Goal: Task Accomplishment & Management: Use online tool/utility

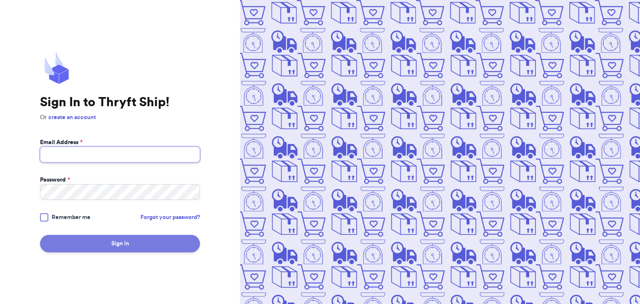
type input "[EMAIL_ADDRESS][DOMAIN_NAME]"
click at [96, 249] on button "Sign In" at bounding box center [120, 243] width 160 height 17
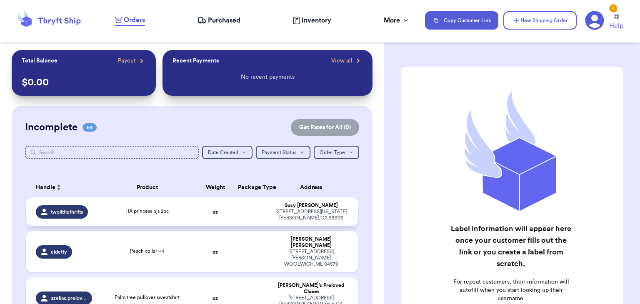
click at [144, 215] on div "HA princess pjs 2pc" at bounding box center [147, 211] width 90 height 9
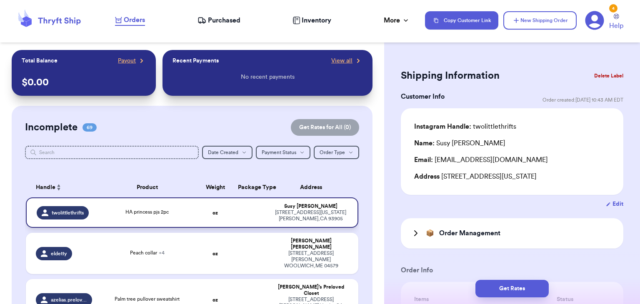
click at [144, 215] on div "HA princess pjs 2pc" at bounding box center [146, 211] width 43 height 7
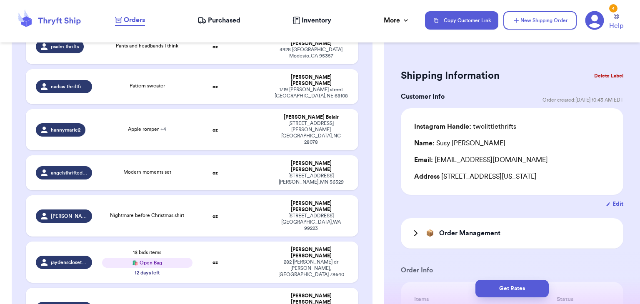
scroll to position [678, 0]
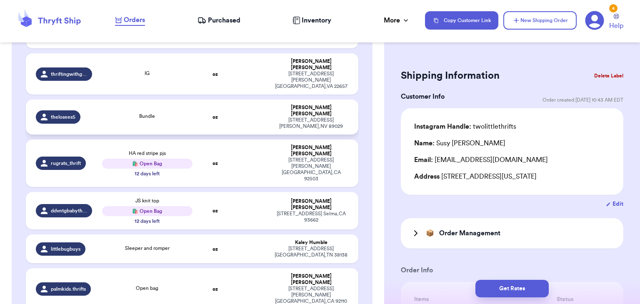
click at [249, 235] on td at bounding box center [251, 249] width 36 height 29
type input "Sleeper and romper"
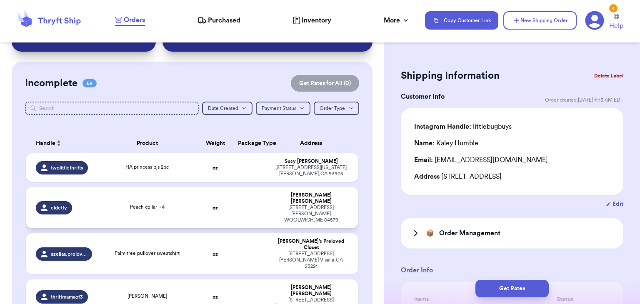
scroll to position [39, 0]
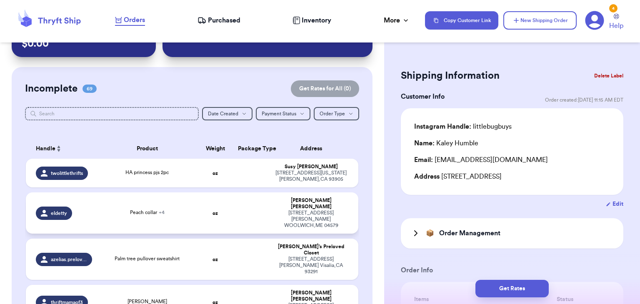
click at [185, 209] on div "Peach collar + 4" at bounding box center [147, 213] width 90 height 9
type input "Peach collar"
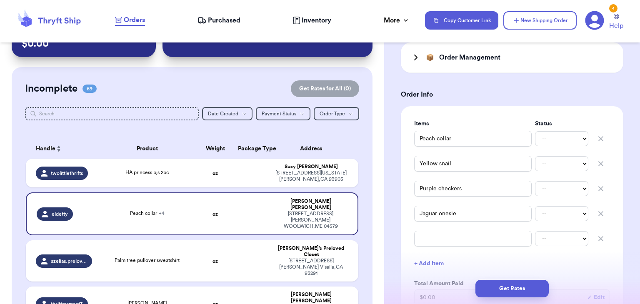
scroll to position [190, 0]
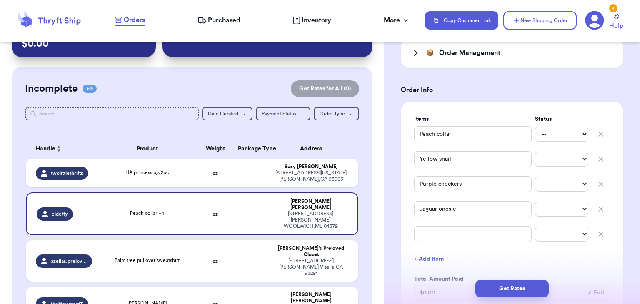
click at [499, 57] on h3 "Order Management" at bounding box center [469, 53] width 61 height 10
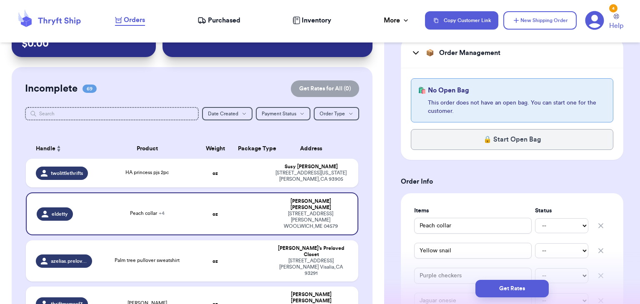
click at [499, 57] on h3 "Order Management" at bounding box center [469, 53] width 61 height 10
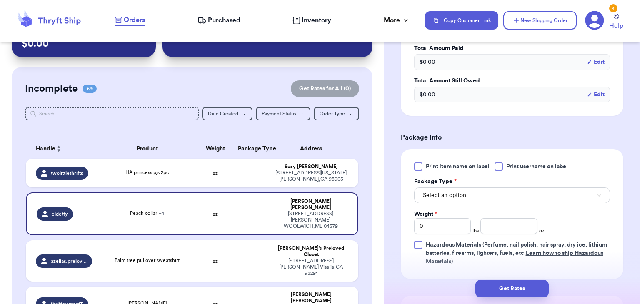
scroll to position [425, 0]
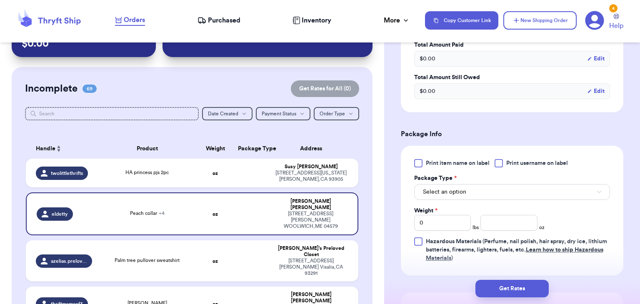
click at [502, 163] on div at bounding box center [499, 163] width 8 height 8
click at [0, 0] on input "Print username on label" at bounding box center [0, 0] width 0 height 0
click at [505, 198] on button "Select an option" at bounding box center [512, 192] width 196 height 16
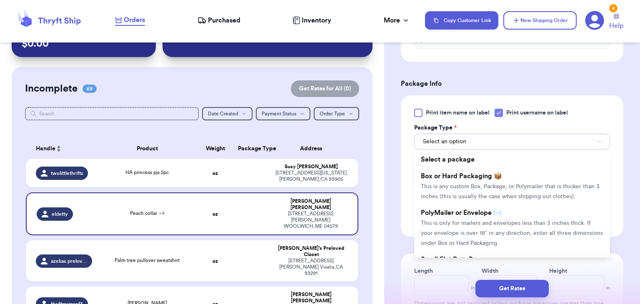
scroll to position [476, 0]
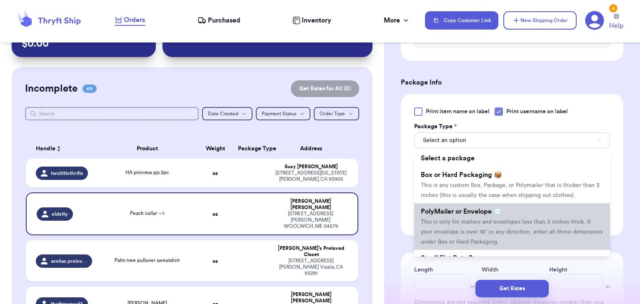
click at [506, 212] on li "PolyMailer or Envelope ✉️ This is only for mailers and envelopes less than 3 in…" at bounding box center [512, 226] width 196 height 47
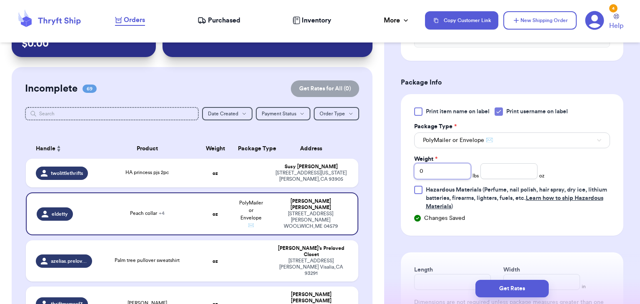
click at [437, 170] on input "0" at bounding box center [442, 171] width 57 height 16
type input "1"
click at [505, 173] on input "number" at bounding box center [508, 171] width 57 height 16
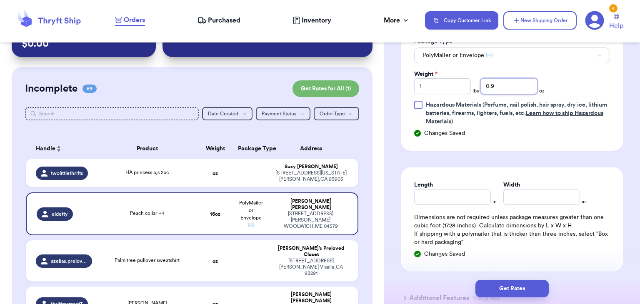
scroll to position [565, 0]
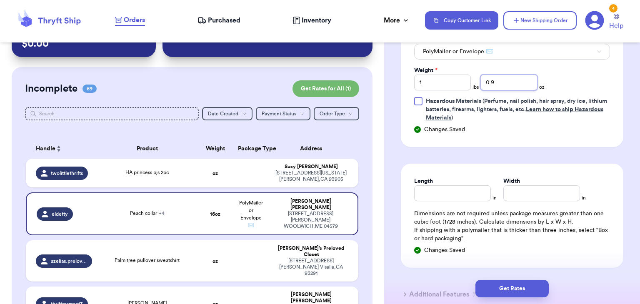
type input "0.9"
click at [432, 197] on input "Length" at bounding box center [452, 193] width 77 height 16
type input "10"
click at [527, 187] on input "Width *" at bounding box center [541, 193] width 77 height 16
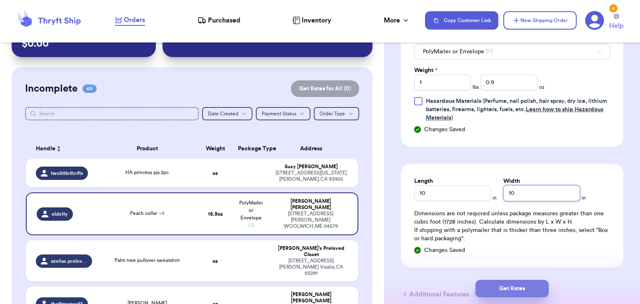
type input "10"
click at [522, 283] on button "Get Rates" at bounding box center [511, 288] width 73 height 17
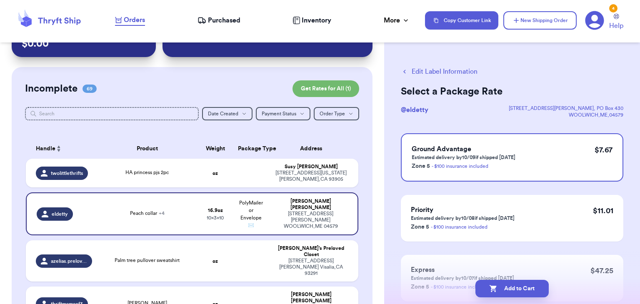
click at [522, 283] on button "Add to Cart" at bounding box center [511, 288] width 73 height 17
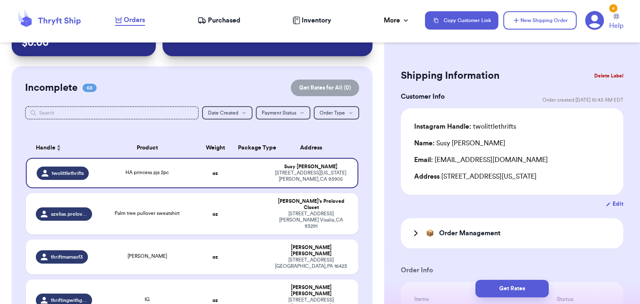
scroll to position [42, 0]
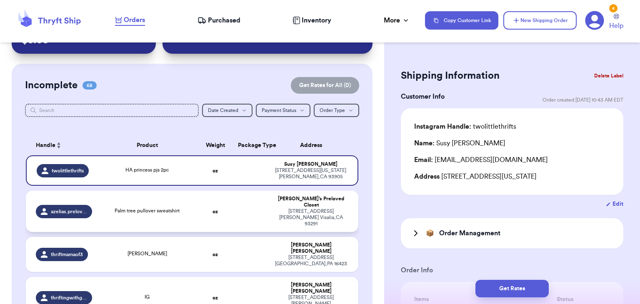
click at [240, 215] on td at bounding box center [251, 211] width 36 height 41
type input "Palm tree pullover sweatshirt"
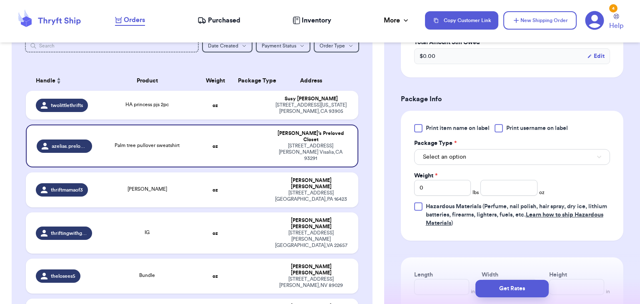
scroll to position [345, 0]
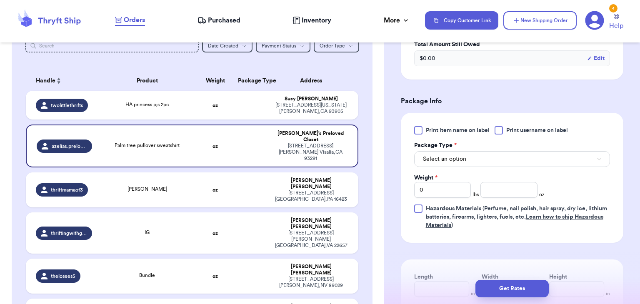
click at [497, 132] on div at bounding box center [499, 130] width 8 height 8
click at [0, 0] on input "Print username on label" at bounding box center [0, 0] width 0 height 0
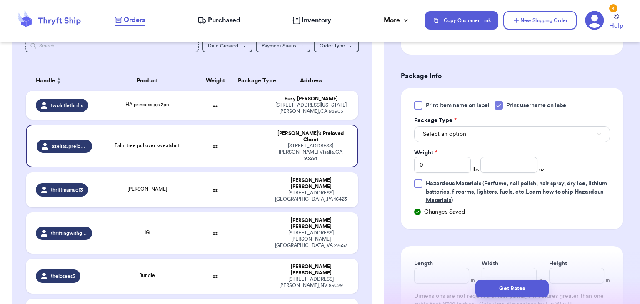
scroll to position [370, 0]
click at [497, 132] on button "Select an option" at bounding box center [512, 134] width 196 height 16
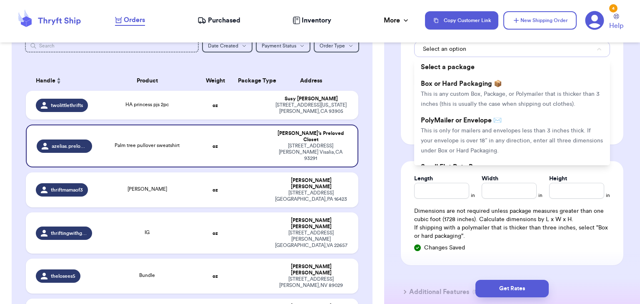
scroll to position [453, 0]
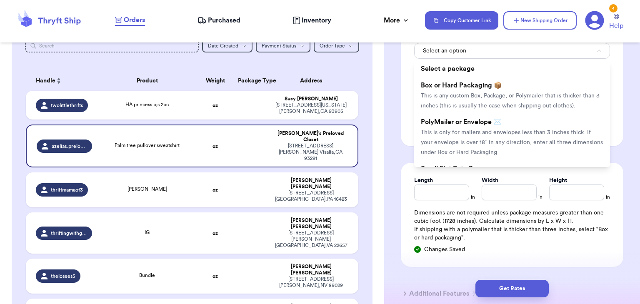
click at [497, 132] on span "This is only for mailers and envelopes less than 3 inches thick. If your envelo…" at bounding box center [512, 143] width 182 height 26
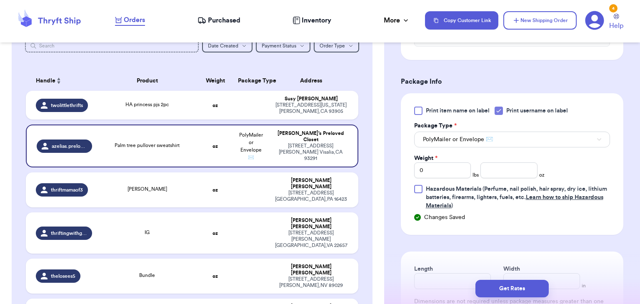
scroll to position [368, 0]
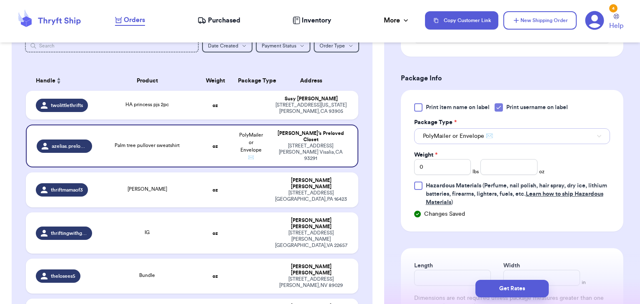
click at [496, 134] on button "PolyMailer or Envelope ✉️" at bounding box center [512, 136] width 196 height 16
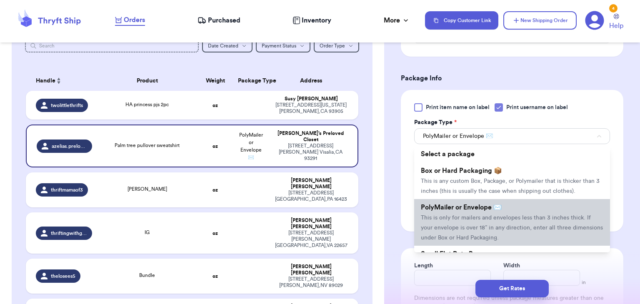
click at [487, 233] on li "PolyMailer or Envelope ✉️ This is only for mailers and envelopes less than 3 in…" at bounding box center [512, 222] width 196 height 47
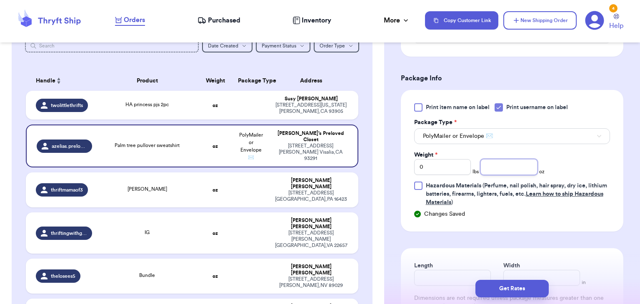
click at [492, 166] on input "number" at bounding box center [508, 167] width 57 height 16
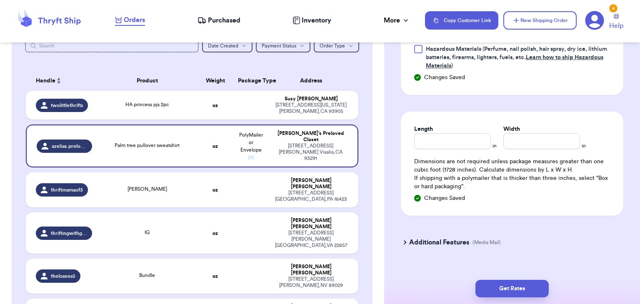
scroll to position [506, 0]
type input "4.9"
click at [474, 134] on input "Length" at bounding box center [452, 140] width 77 height 16
type input "8"
click at [563, 142] on input "Width *" at bounding box center [541, 140] width 77 height 16
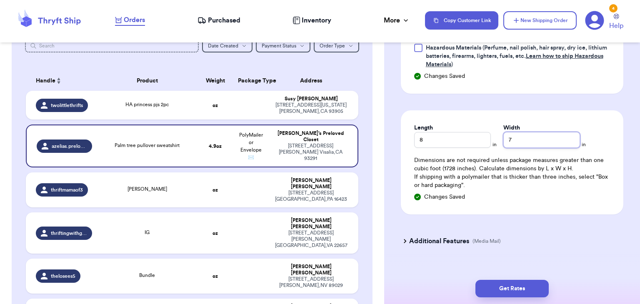
scroll to position [517, 0]
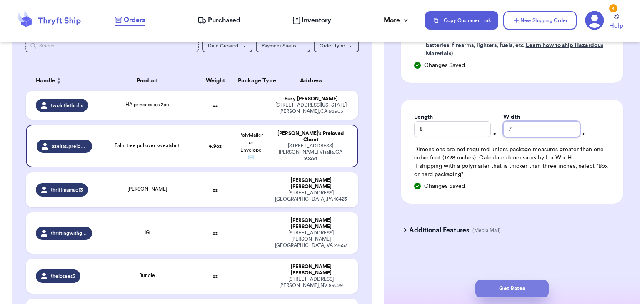
type input "7"
click at [502, 292] on button "Get Rates" at bounding box center [511, 288] width 73 height 17
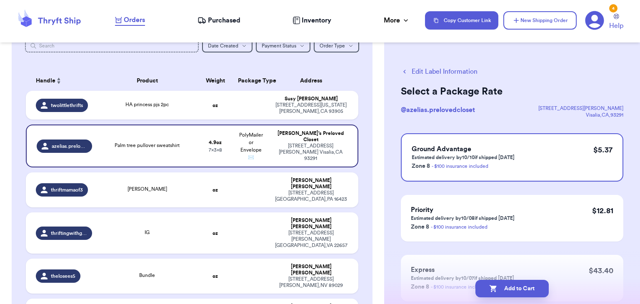
click at [502, 292] on button "Add to Cart" at bounding box center [511, 288] width 73 height 17
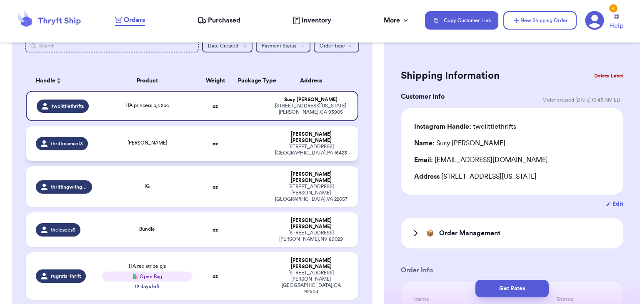
click at [238, 147] on td at bounding box center [251, 143] width 36 height 35
type input "[PERSON_NAME]"
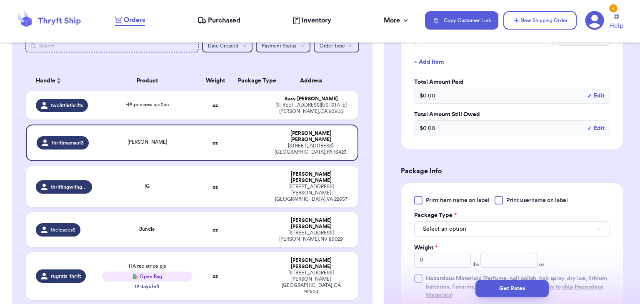
scroll to position [276, 0]
click at [504, 193] on div "Print item name on label Print username on label Package Type * Select an optio…" at bounding box center [512, 247] width 222 height 130
click at [500, 200] on div at bounding box center [499, 199] width 8 height 8
click at [0, 0] on input "Print username on label" at bounding box center [0, 0] width 0 height 0
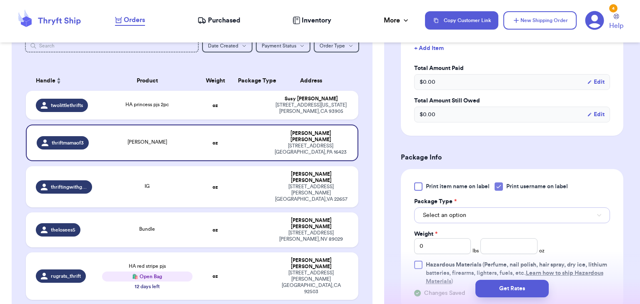
click at [500, 212] on button "Select an option" at bounding box center [512, 215] width 196 height 16
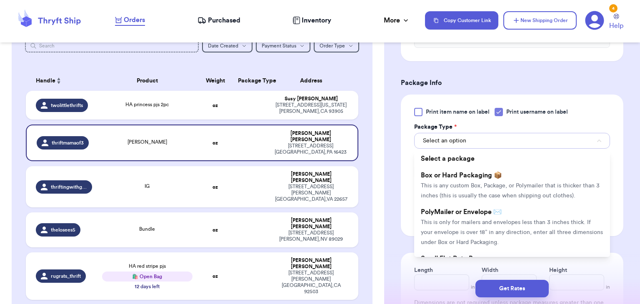
scroll to position [346, 0]
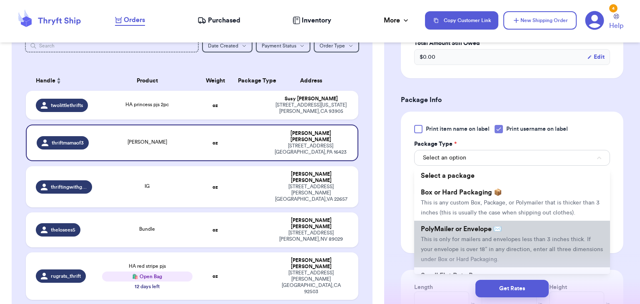
click at [500, 234] on li "PolyMailer or Envelope ✉️ This is only for mailers and envelopes less than 3 in…" at bounding box center [512, 244] width 196 height 47
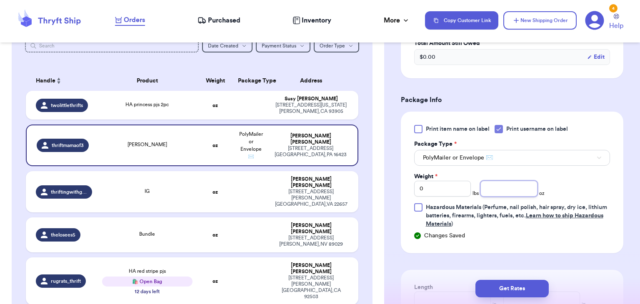
click at [494, 192] on input "number" at bounding box center [508, 189] width 57 height 16
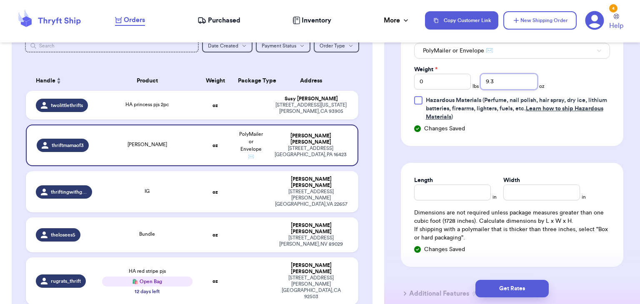
scroll to position [454, 0]
type input "9.3"
click at [443, 184] on input "Length" at bounding box center [452, 192] width 77 height 16
type input "10"
click at [559, 193] on input "Width *" at bounding box center [541, 192] width 77 height 16
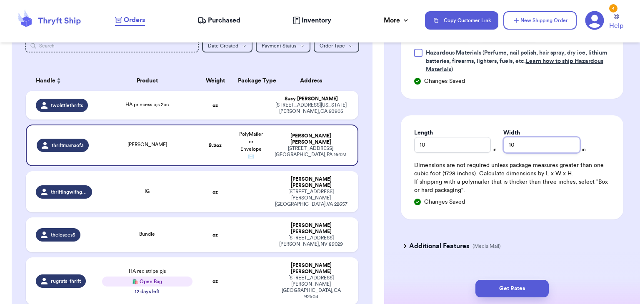
scroll to position [517, 0]
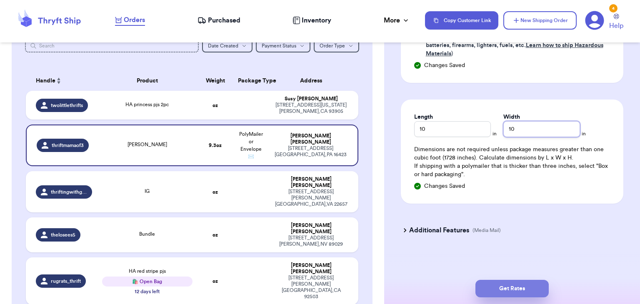
type input "10"
click at [501, 284] on button "Get Rates" at bounding box center [511, 288] width 73 height 17
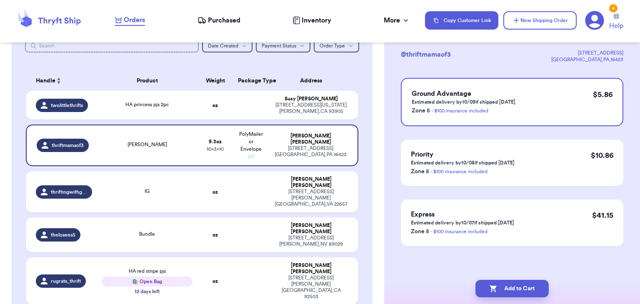
scroll to position [0, 0]
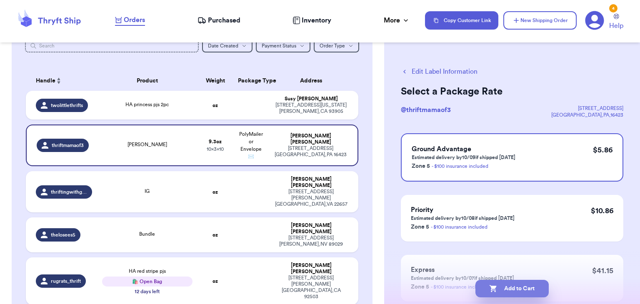
click at [513, 290] on button "Add to Cart" at bounding box center [511, 288] width 73 height 17
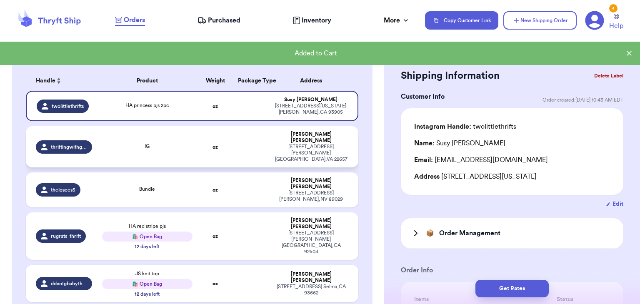
click at [244, 148] on td at bounding box center [251, 146] width 36 height 41
type input "IG"
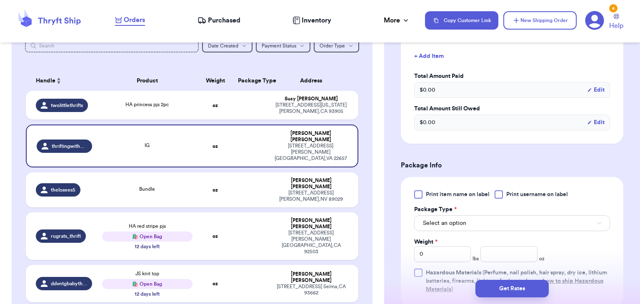
scroll to position [293, 0]
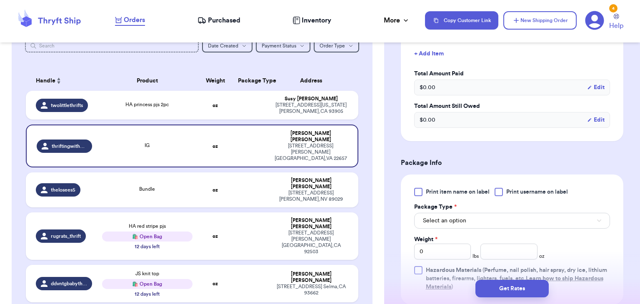
click at [500, 188] on div at bounding box center [499, 192] width 8 height 8
click at [0, 0] on input "Print username on label" at bounding box center [0, 0] width 0 height 0
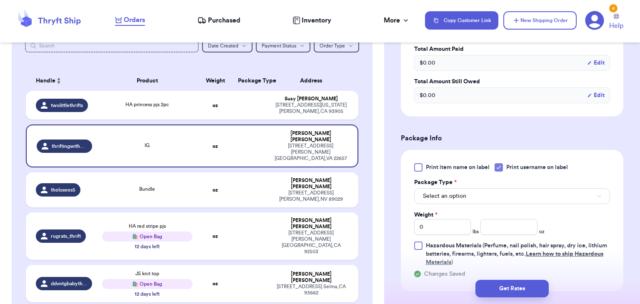
scroll to position [322, 0]
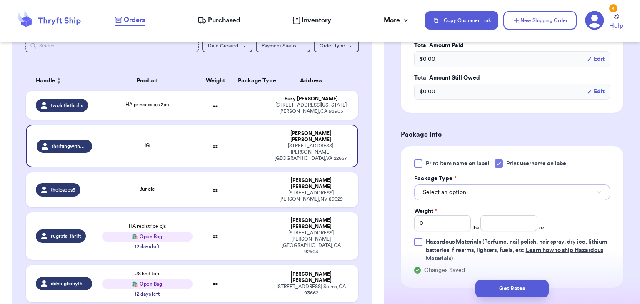
click at [500, 185] on button "Select an option" at bounding box center [512, 193] width 196 height 16
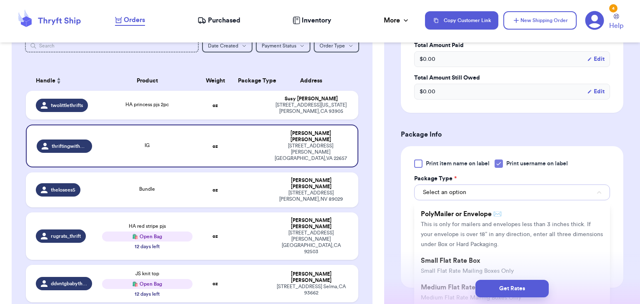
scroll to position [50, 0]
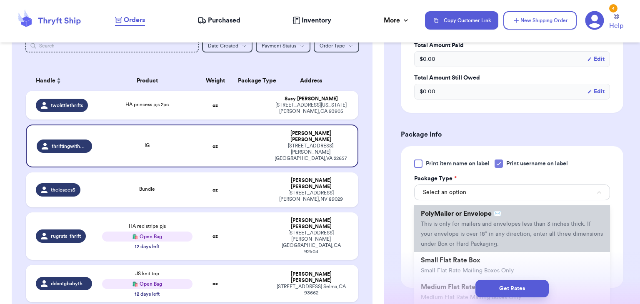
click at [487, 209] on li "PolyMailer or Envelope ✉️ This is only for mailers and envelopes less than 3 in…" at bounding box center [512, 228] width 196 height 47
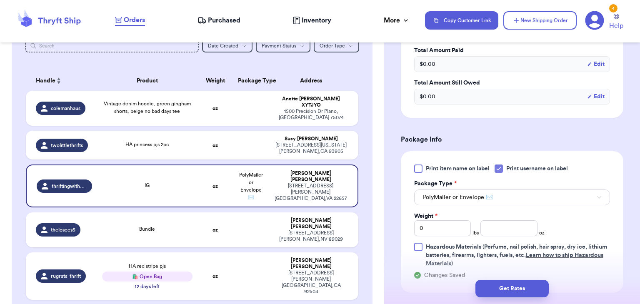
scroll to position [322, 0]
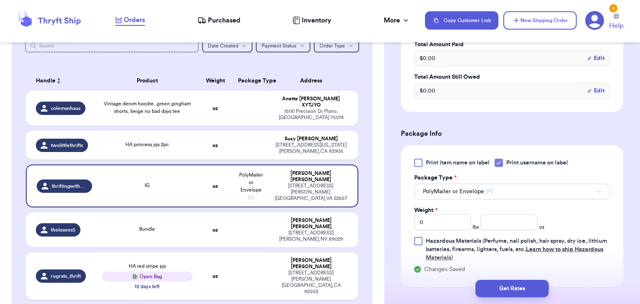
click at [525, 190] on div "Print item name on label Print username on label Package Type * PolyMailer or E…" at bounding box center [512, 210] width 196 height 103
click at [526, 184] on button "PolyMailer or Envelope ✉️" at bounding box center [512, 192] width 196 height 16
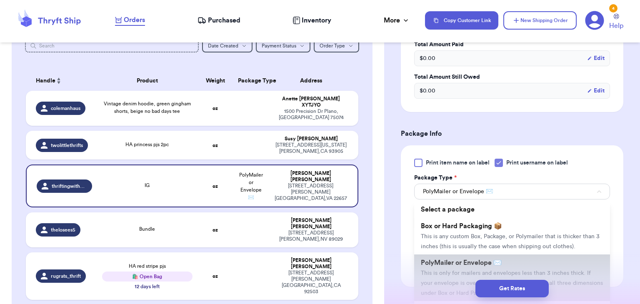
click at [505, 257] on li "PolyMailer or Envelope ✉️ This is only for mailers and envelopes less than 3 in…" at bounding box center [512, 278] width 196 height 47
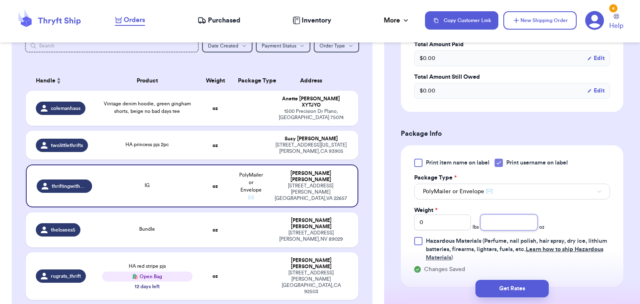
click at [518, 215] on input "number" at bounding box center [508, 223] width 57 height 16
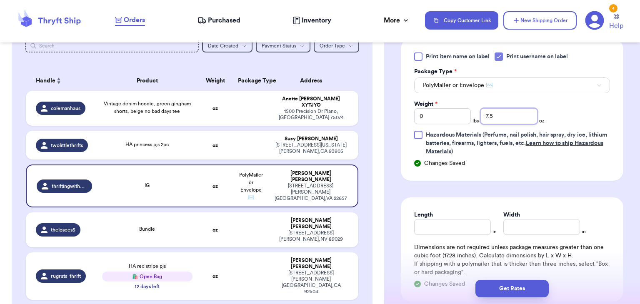
scroll to position [430, 0]
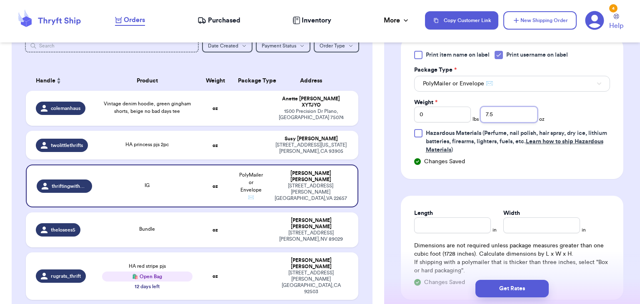
type input "7.5"
click at [469, 217] on input "Length" at bounding box center [452, 225] width 77 height 16
type input "8"
click at [512, 219] on input "Width *" at bounding box center [541, 225] width 77 height 16
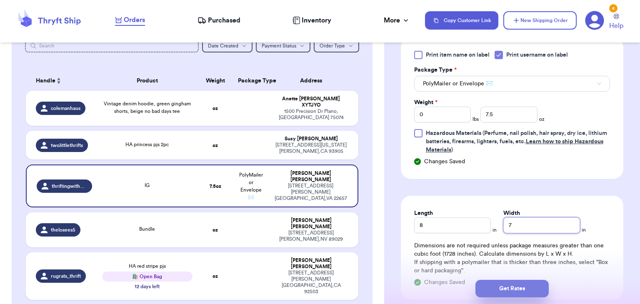
type input "7"
click at [507, 290] on button "Get Rates" at bounding box center [511, 288] width 73 height 17
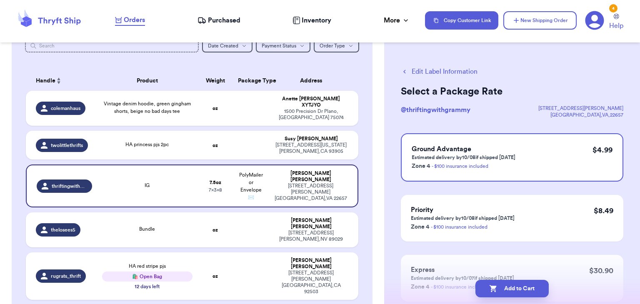
click at [507, 290] on button "Add to Cart" at bounding box center [511, 288] width 73 height 17
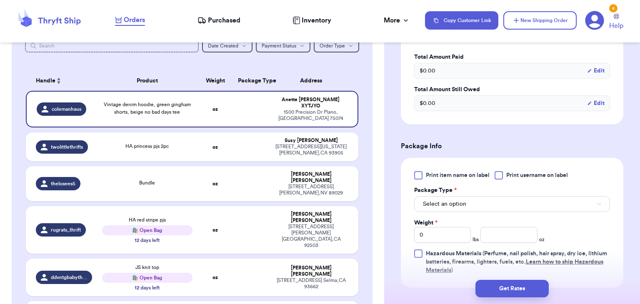
scroll to position [305, 0]
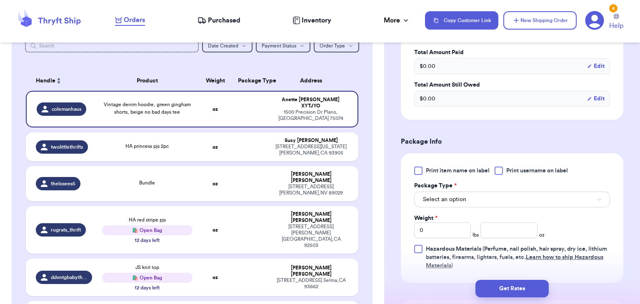
click at [502, 172] on div at bounding box center [499, 171] width 8 height 8
click at [0, 0] on input "Print username on label" at bounding box center [0, 0] width 0 height 0
click at [499, 201] on button "Select an option" at bounding box center [512, 200] width 196 height 16
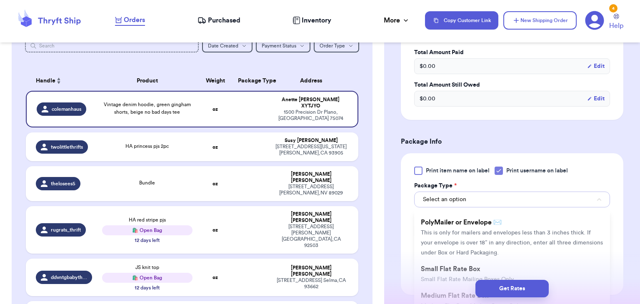
scroll to position [58, 0]
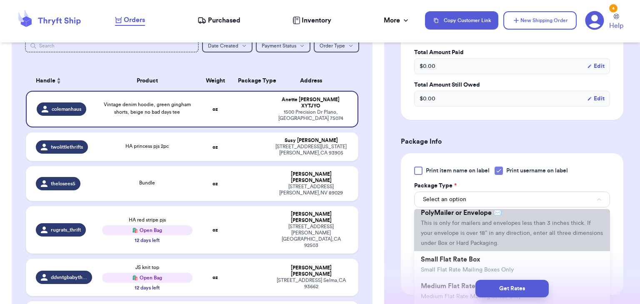
click at [500, 214] on span "PolyMailer or Envelope ✉️" at bounding box center [461, 213] width 81 height 7
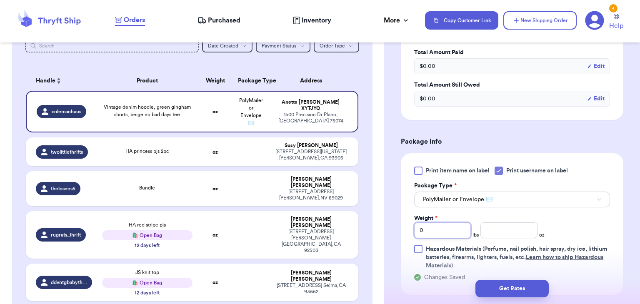
click at [456, 227] on input "0" at bounding box center [442, 230] width 57 height 16
type input "1"
click at [491, 230] on input "number" at bounding box center [508, 230] width 57 height 16
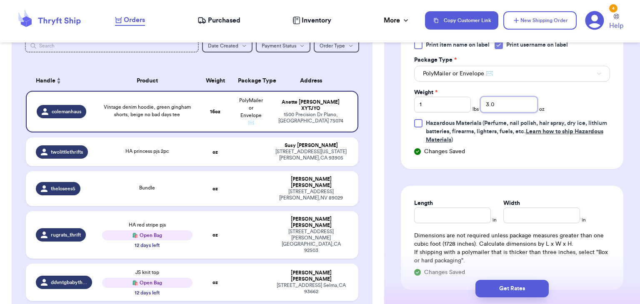
scroll to position [432, 0]
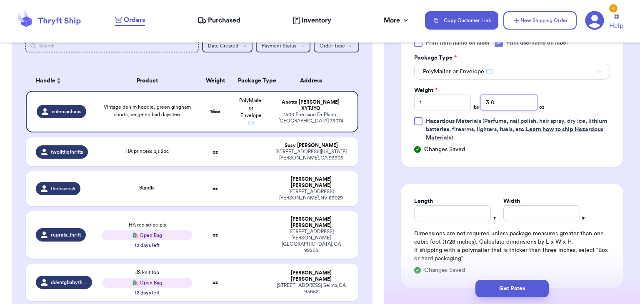
type input "3.0"
click at [475, 214] on input "Length" at bounding box center [452, 213] width 77 height 16
type input "10"
click at [551, 214] on input "Width *" at bounding box center [541, 213] width 77 height 16
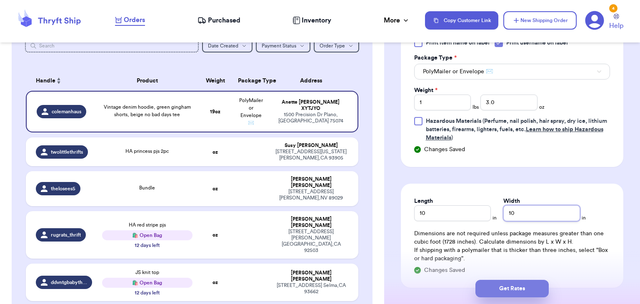
type input "10"
click at [515, 285] on button "Get Rates" at bounding box center [511, 288] width 73 height 17
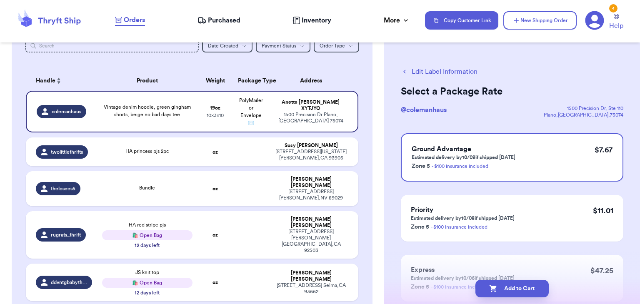
click at [515, 285] on button "Add to Cart" at bounding box center [511, 288] width 73 height 17
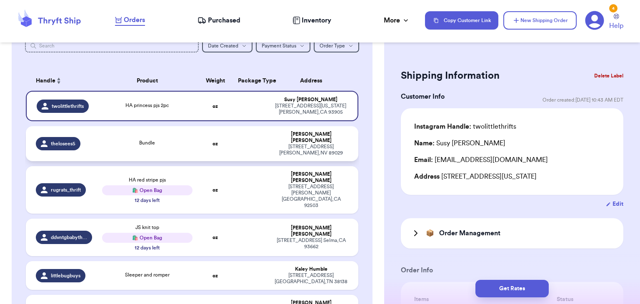
click at [269, 134] on td "[PERSON_NAME] [STREET_ADDRESS][PERSON_NAME]" at bounding box center [314, 143] width 90 height 35
type input "Bundle"
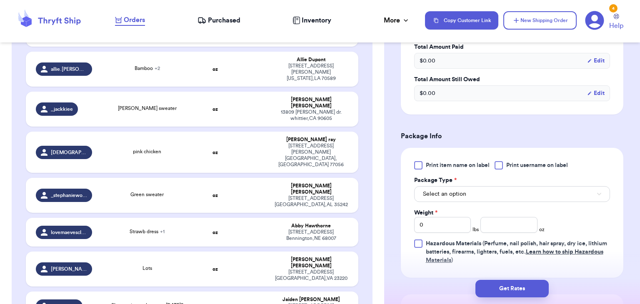
scroll to position [313, 0]
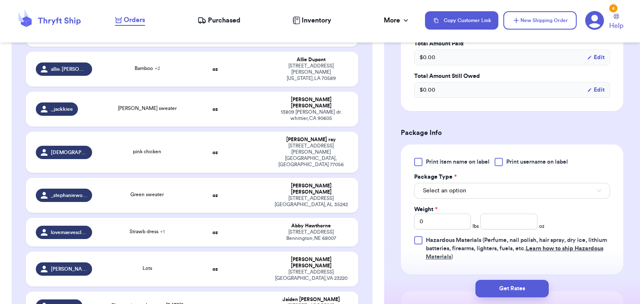
click at [501, 161] on div at bounding box center [499, 162] width 8 height 8
click at [0, 0] on input "Print username on label" at bounding box center [0, 0] width 0 height 0
click at [500, 187] on button "Select an option" at bounding box center [512, 191] width 196 height 16
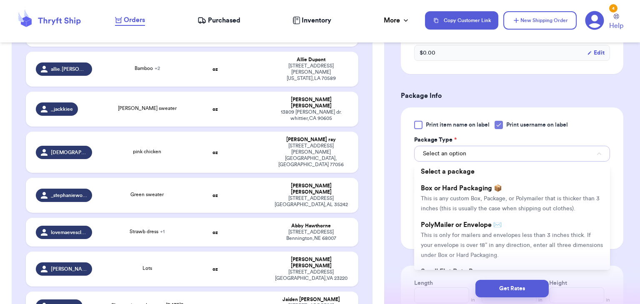
scroll to position [357, 0]
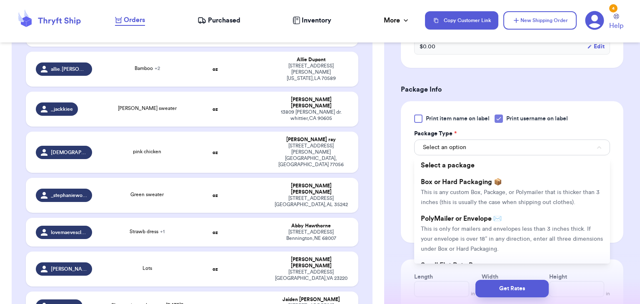
click at [500, 187] on li "Box or Hard Packaging 📦 This is any custom Box, Package, or Polymailer that is …" at bounding box center [512, 192] width 196 height 37
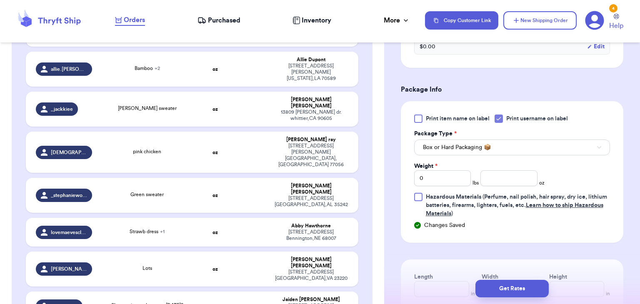
scroll to position [2246, 0]
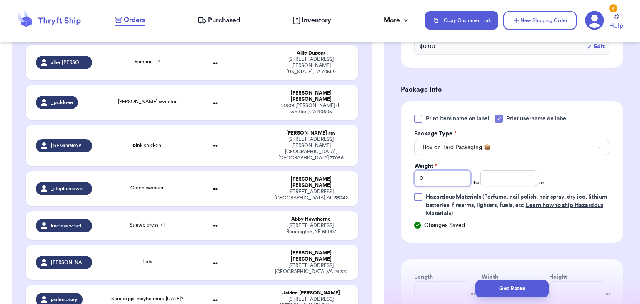
click at [468, 179] on input "0" at bounding box center [442, 178] width 57 height 16
type input "1"
click at [507, 180] on input "number" at bounding box center [508, 178] width 57 height 16
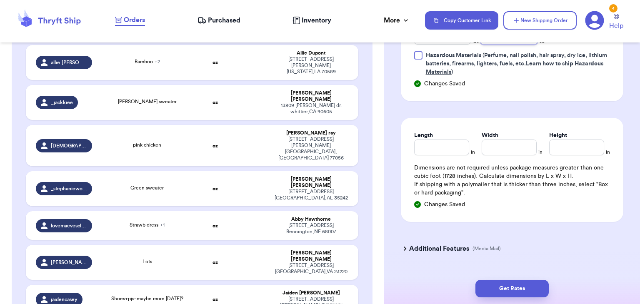
scroll to position [499, 0]
type input "10.5"
click at [448, 144] on input "Length" at bounding box center [441, 147] width 55 height 16
type input "15"
click at [501, 140] on input "Width *" at bounding box center [509, 147] width 55 height 16
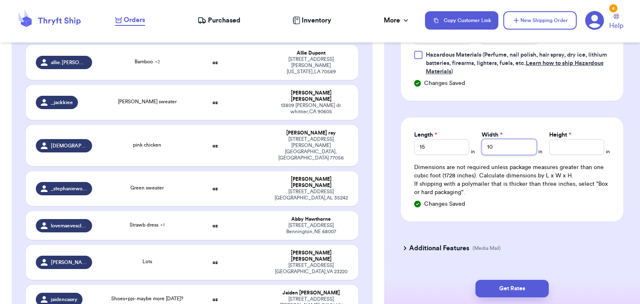
type input "10"
click at [566, 147] on input "Height *" at bounding box center [576, 147] width 55 height 16
type input "6"
type input "5"
click at [524, 292] on button "Get Rates" at bounding box center [511, 288] width 73 height 17
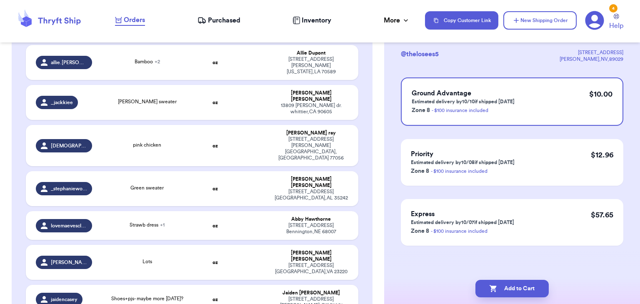
scroll to position [0, 0]
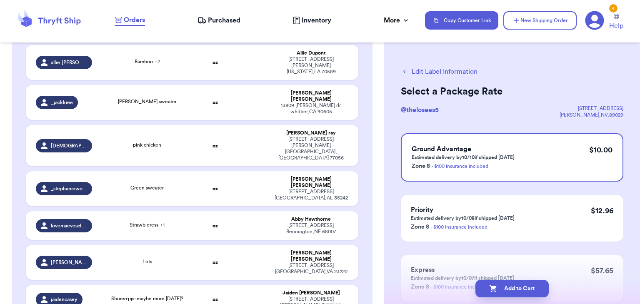
click at [524, 292] on button "Add to Cart" at bounding box center [511, 288] width 73 height 17
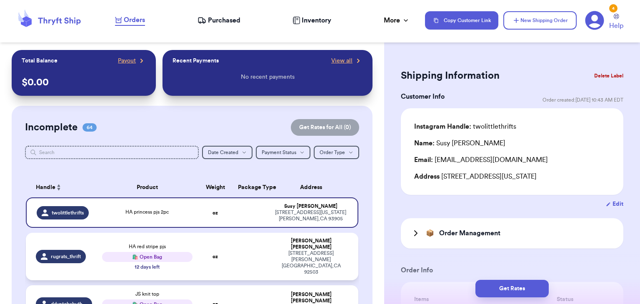
click at [230, 258] on td "oz" at bounding box center [215, 256] width 36 height 47
type input "HA red stripe pjs"
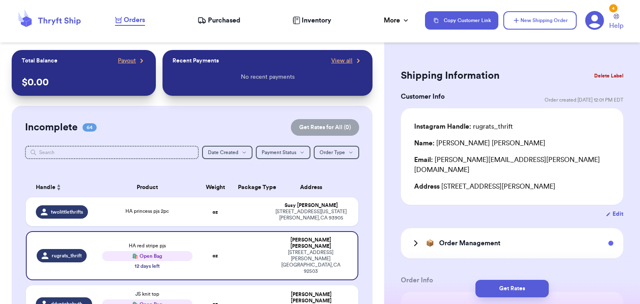
click at [512, 228] on div "📦 Order Management" at bounding box center [512, 243] width 222 height 30
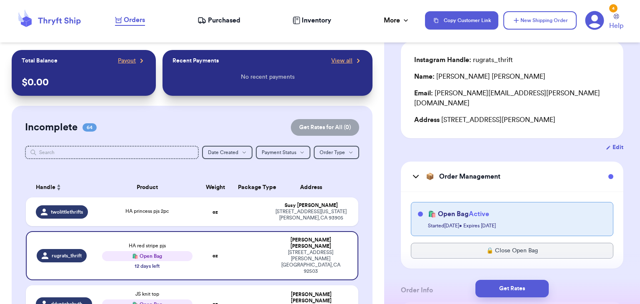
scroll to position [68, 0]
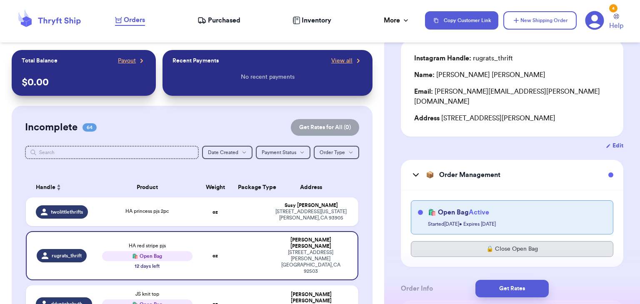
click at [490, 241] on button "🔒 Close Open Bag" at bounding box center [512, 249] width 202 height 16
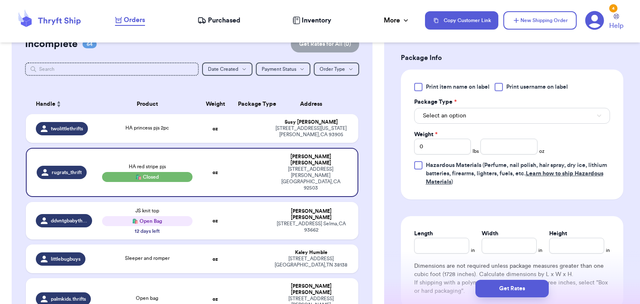
scroll to position [507, 0]
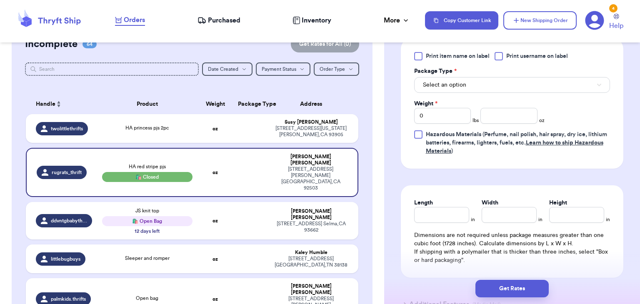
click at [499, 52] on div at bounding box center [499, 56] width 8 height 8
click at [0, 0] on input "Print username on label" at bounding box center [0, 0] width 0 height 0
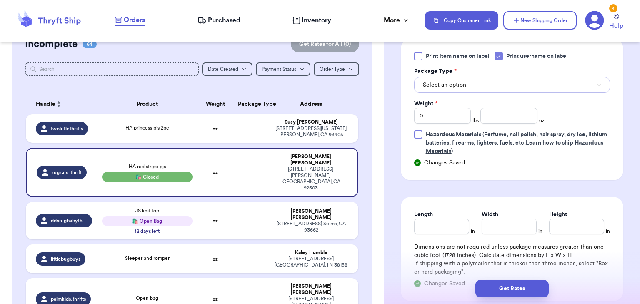
click at [501, 77] on button "Select an option" at bounding box center [512, 85] width 196 height 16
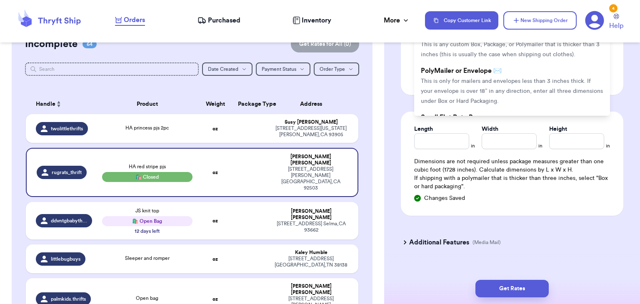
scroll to position [594, 0]
click at [496, 77] on span "This is only for mailers and envelopes less than 3 inches thick. If your envelo…" at bounding box center [512, 90] width 182 height 26
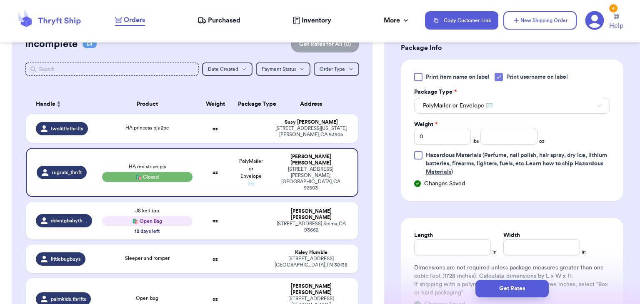
scroll to position [485, 0]
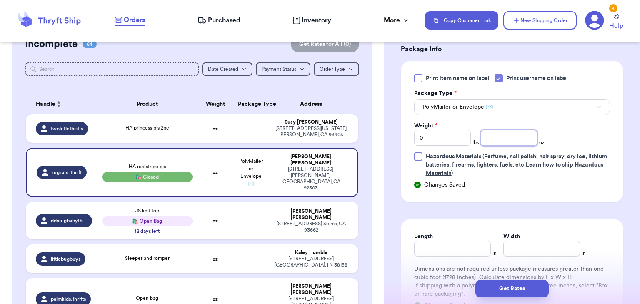
click at [490, 130] on input "number" at bounding box center [508, 138] width 57 height 16
type input "6.7"
click at [448, 241] on input "Length" at bounding box center [452, 249] width 77 height 16
type input "8"
click at [525, 241] on input "Width *" at bounding box center [541, 249] width 77 height 16
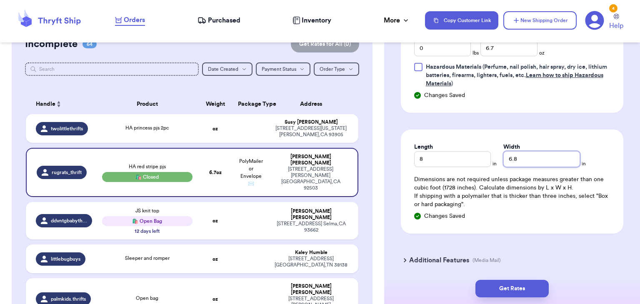
scroll to position [575, 0]
type input "6.8"
click at [514, 287] on button "Get Rates" at bounding box center [511, 288] width 73 height 17
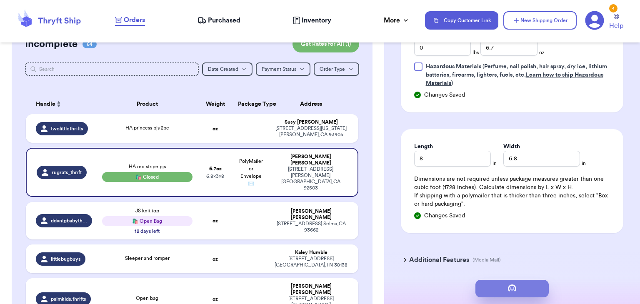
scroll to position [0, 0]
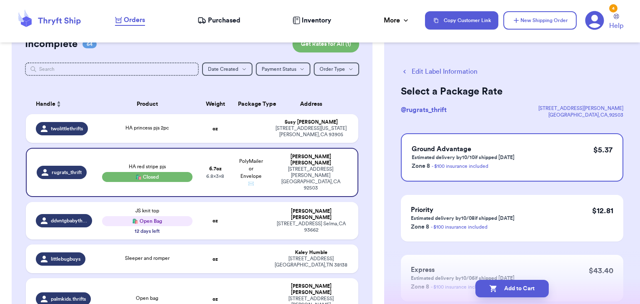
click at [514, 287] on button "Add to Cart" at bounding box center [511, 288] width 73 height 17
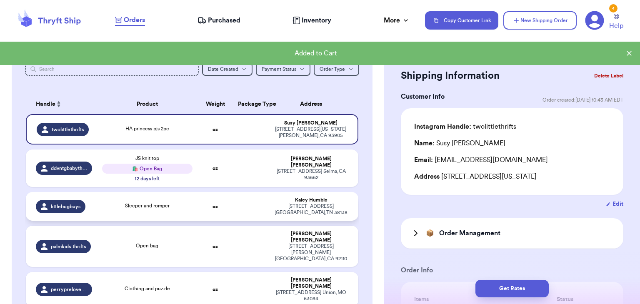
click at [230, 213] on td "oz" at bounding box center [215, 206] width 36 height 29
type input "Sleeper and romper"
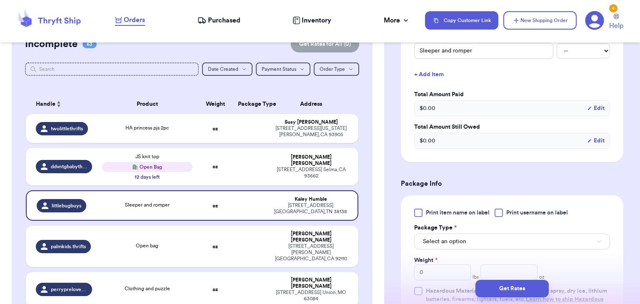
scroll to position [278, 0]
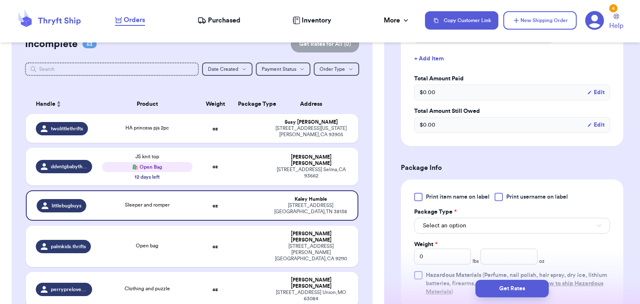
click at [495, 196] on div "Print item name on label Print username on label" at bounding box center [512, 197] width 196 height 8
click at [497, 198] on div at bounding box center [499, 197] width 8 height 8
click at [0, 0] on input "Print username on label" at bounding box center [0, 0] width 0 height 0
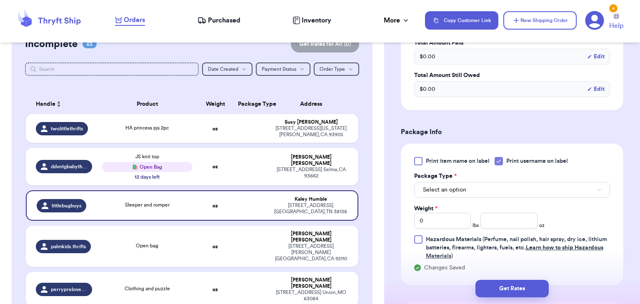
scroll to position [315, 0]
click at [499, 190] on button "Select an option" at bounding box center [512, 190] width 196 height 16
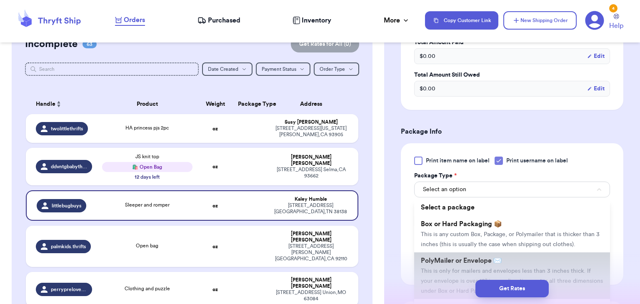
click at [492, 269] on span "This is only for mailers and envelopes less than 3 inches thick. If your envelo…" at bounding box center [512, 281] width 182 height 26
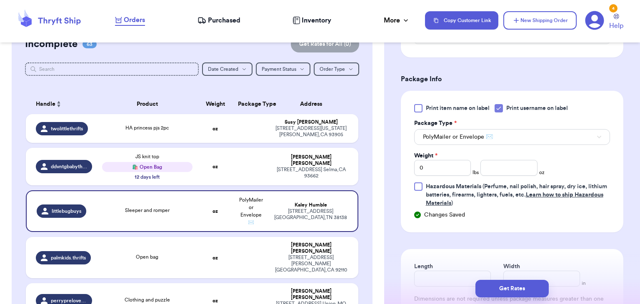
scroll to position [375, 0]
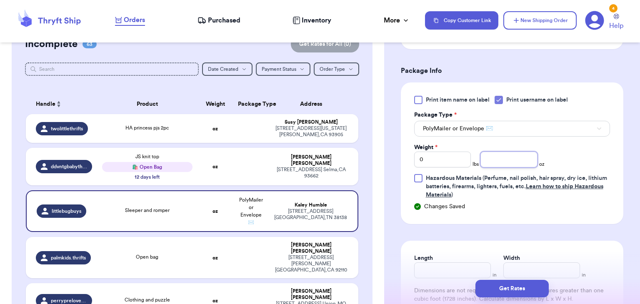
click at [517, 153] on input "number" at bounding box center [508, 160] width 57 height 16
type input "8"
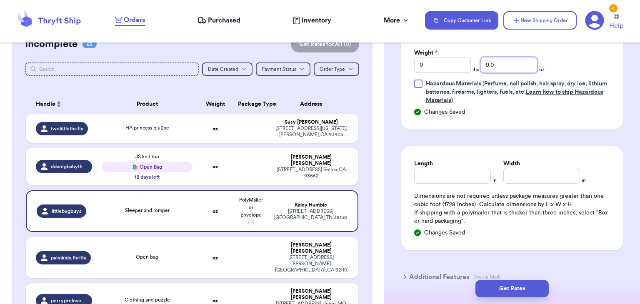
scroll to position [472, 0]
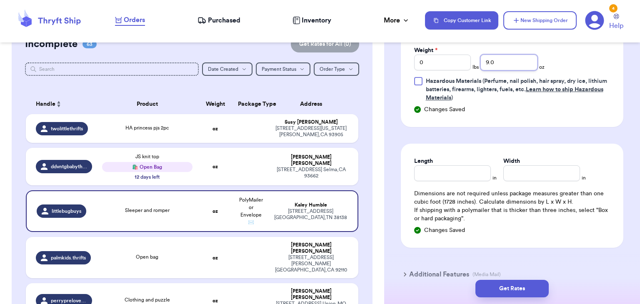
type input "9.0"
click at [469, 165] on input "Length" at bounding box center [452, 173] width 77 height 16
type input "10"
click at [544, 170] on input "Width *" at bounding box center [541, 173] width 77 height 16
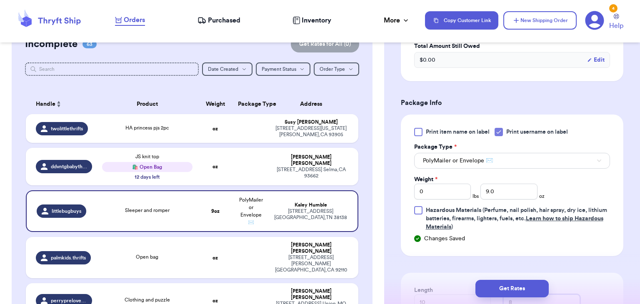
scroll to position [517, 0]
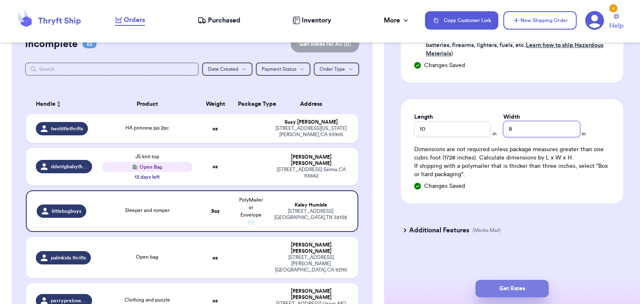
type input "8"
click at [507, 286] on button "Get Rates" at bounding box center [511, 288] width 73 height 17
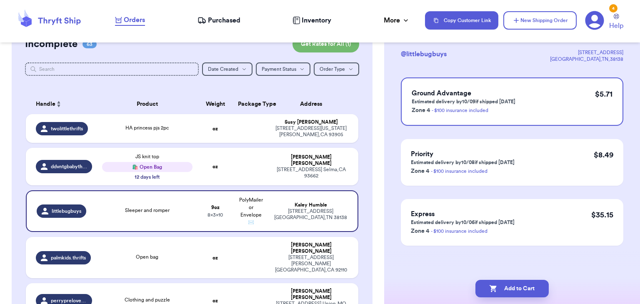
scroll to position [0, 0]
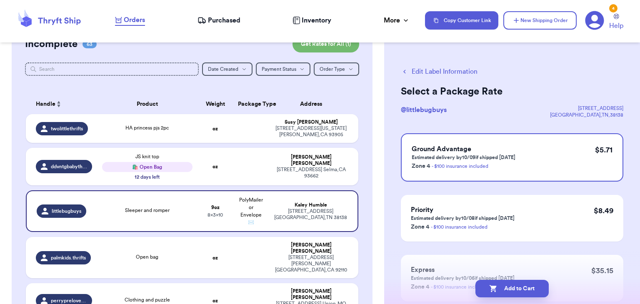
click at [507, 286] on button "Add to Cart" at bounding box center [511, 288] width 73 height 17
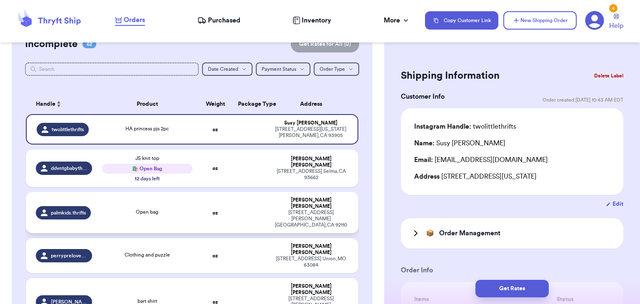
click at [266, 207] on td at bounding box center [251, 212] width 36 height 41
type input "Open bag"
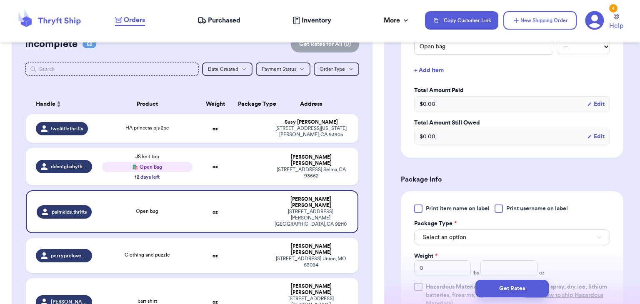
scroll to position [284, 0]
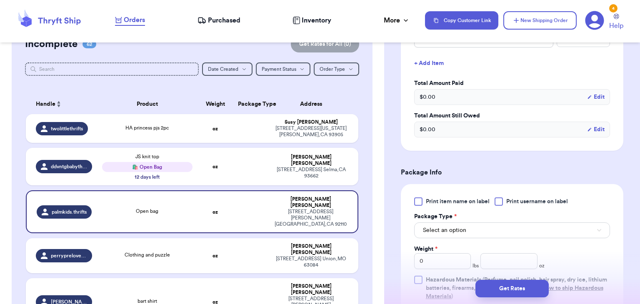
click at [503, 197] on div at bounding box center [499, 201] width 8 height 8
click at [0, 0] on input "Print username on label" at bounding box center [0, 0] width 0 height 0
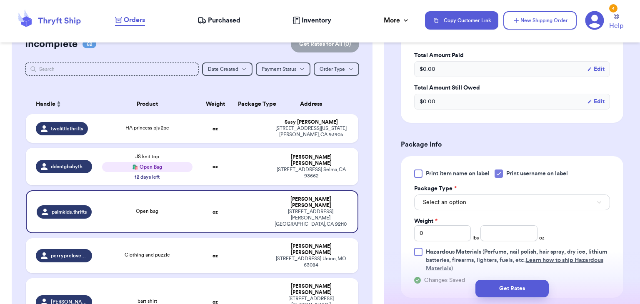
scroll to position [316, 0]
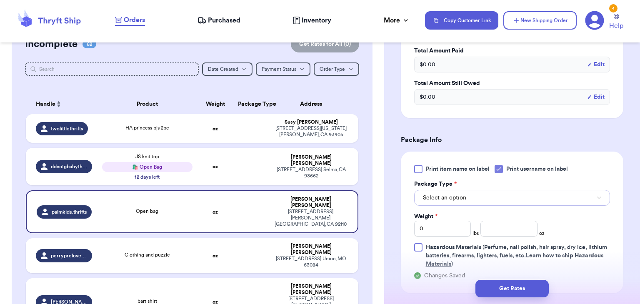
click at [502, 190] on button "Select an option" at bounding box center [512, 198] width 196 height 16
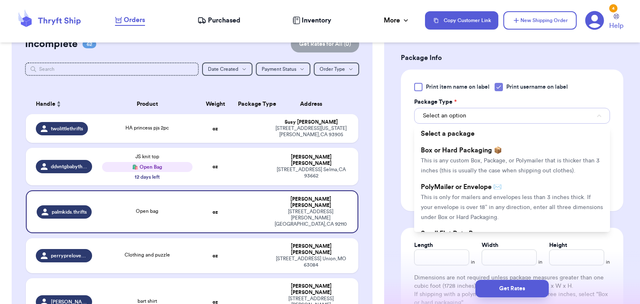
scroll to position [396, 0]
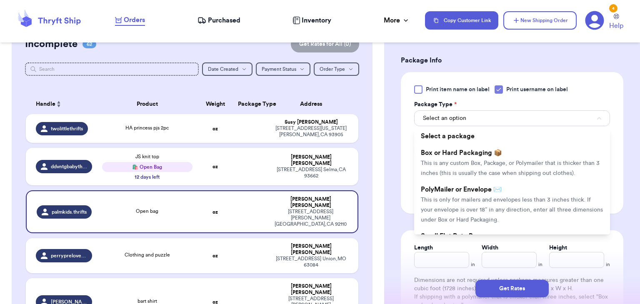
click at [502, 197] on span "This is only for mailers and envelopes less than 3 inches thick. If your envelo…" at bounding box center [512, 210] width 182 height 26
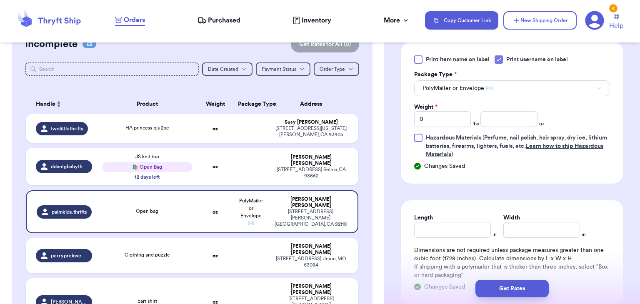
scroll to position [430, 0]
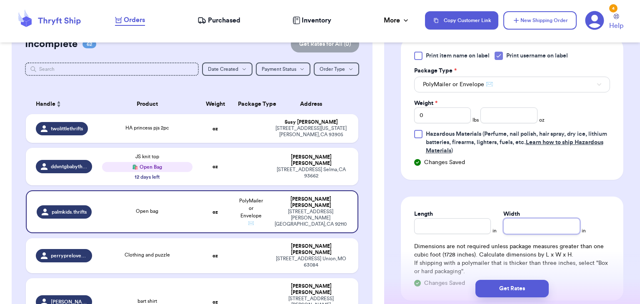
click at [515, 218] on input "Width" at bounding box center [541, 226] width 77 height 16
type input "3"
type input "3.4"
type input "3"
type input "3.4"
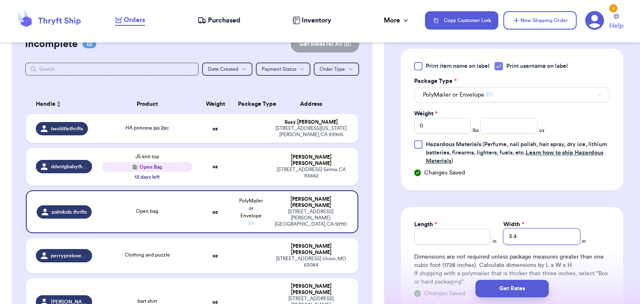
scroll to position [412, 0]
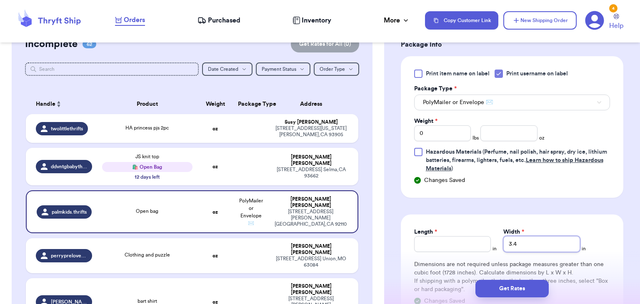
type input "3.4"
click at [509, 125] on input "number" at bounding box center [508, 133] width 57 height 16
type input "4"
type input "3.4"
click at [521, 236] on input "3.4" at bounding box center [541, 244] width 77 height 16
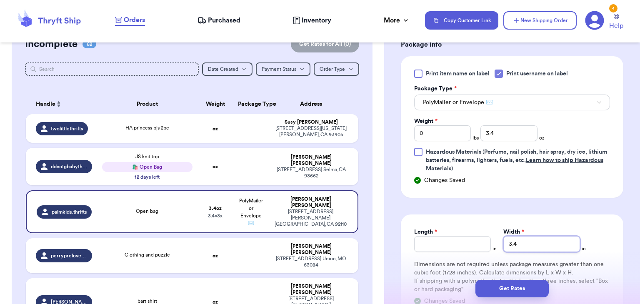
type input "3"
click at [456, 236] on input "Length" at bounding box center [452, 244] width 77 height 16
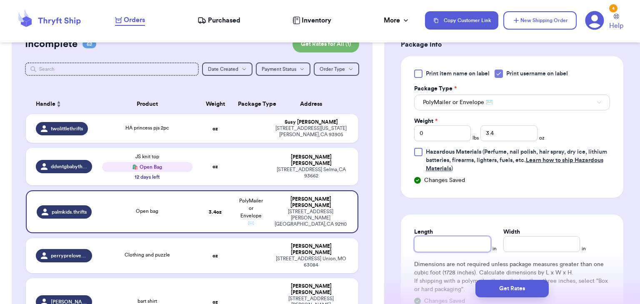
type input "7"
type input "7.5"
click at [546, 236] on input "Width *" at bounding box center [541, 244] width 77 height 16
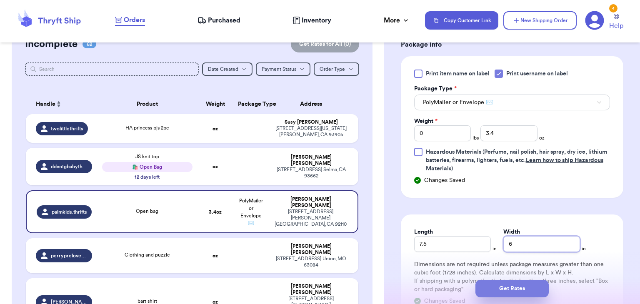
type input "6"
click at [510, 294] on button "Get Rates" at bounding box center [511, 288] width 73 height 17
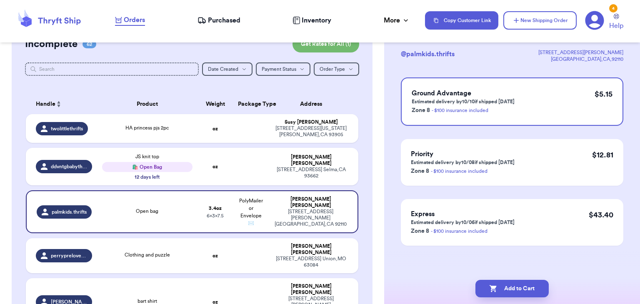
scroll to position [0, 0]
